Goal: Task Accomplishment & Management: Use online tool/utility

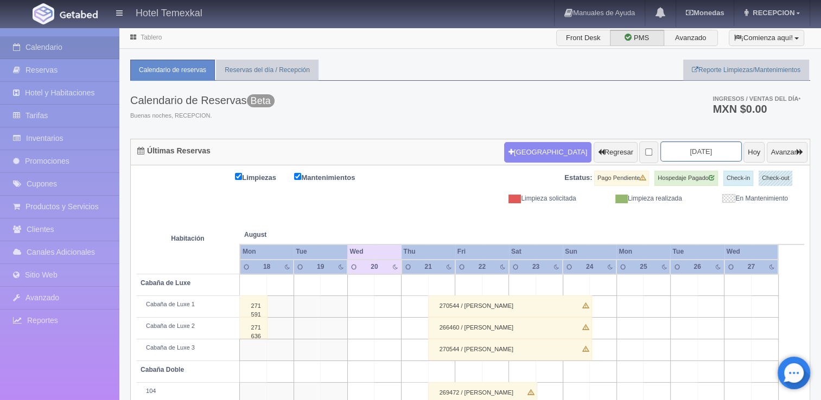
click at [703, 151] on input "[DATE]" at bounding box center [700, 152] width 81 height 20
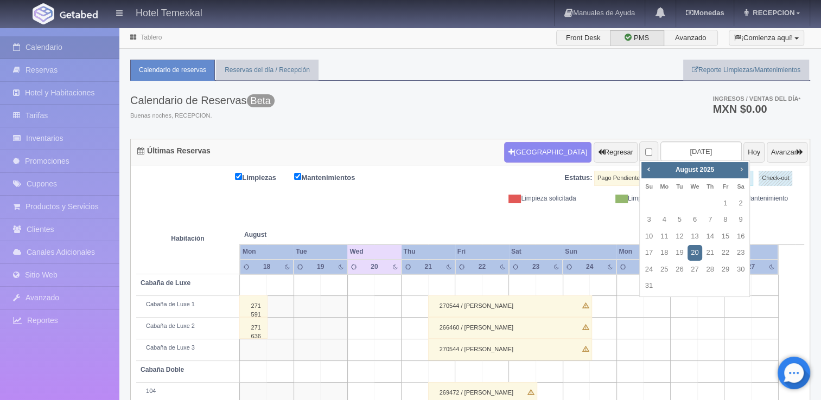
click at [740, 168] on span "Next" at bounding box center [740, 169] width 9 height 9
click at [723, 208] on link "5" at bounding box center [725, 204] width 14 height 16
type input "[DATE]"
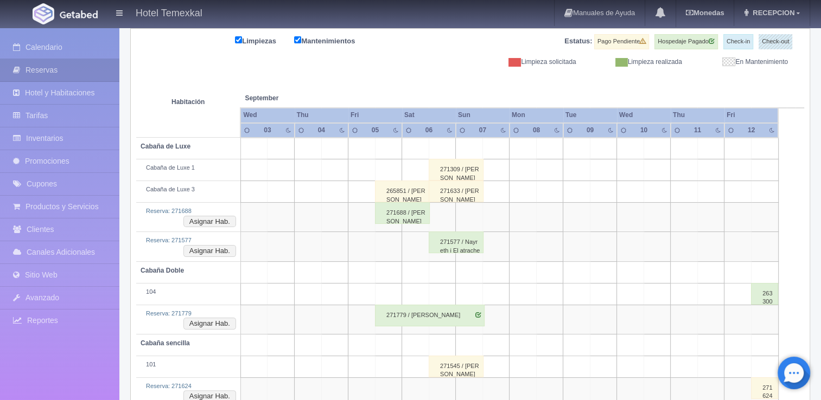
scroll to position [206, 0]
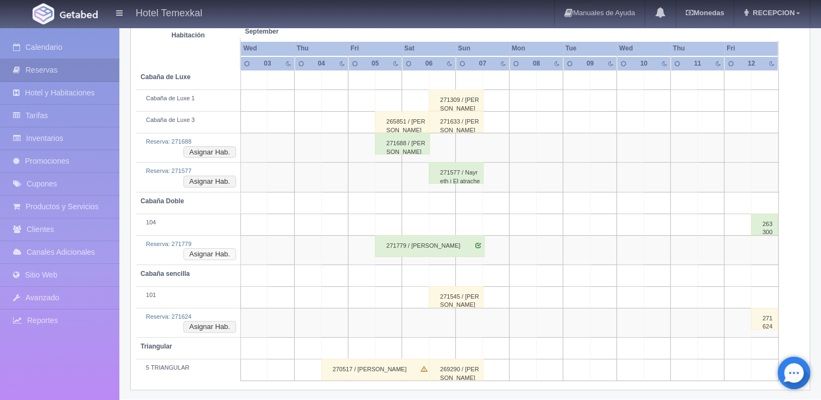
click at [224, 251] on button "Asignar Hab." at bounding box center [209, 254] width 53 height 12
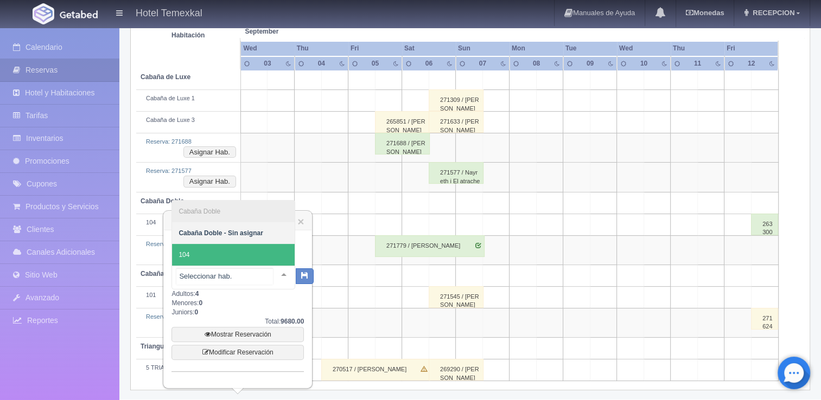
click at [227, 249] on span "104" at bounding box center [233, 255] width 123 height 22
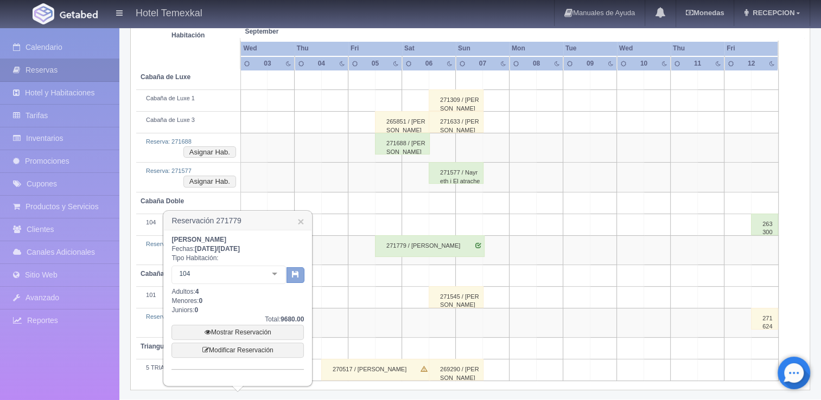
click at [294, 271] on icon "button" at bounding box center [295, 274] width 7 height 7
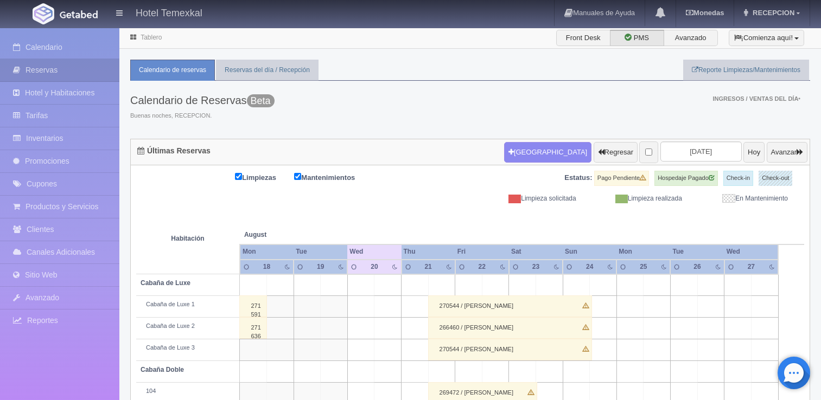
scroll to position [80, 0]
